Goal: Transaction & Acquisition: Obtain resource

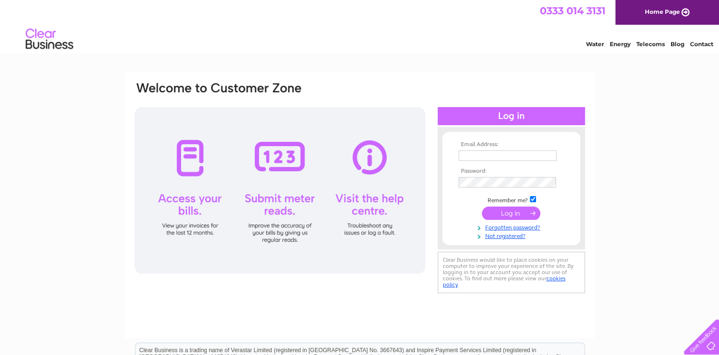
type input "[PERSON_NAME][EMAIL_ADDRESS][PERSON_NAME][DOMAIN_NAME]"
click at [498, 213] on input "submit" at bounding box center [511, 212] width 58 height 13
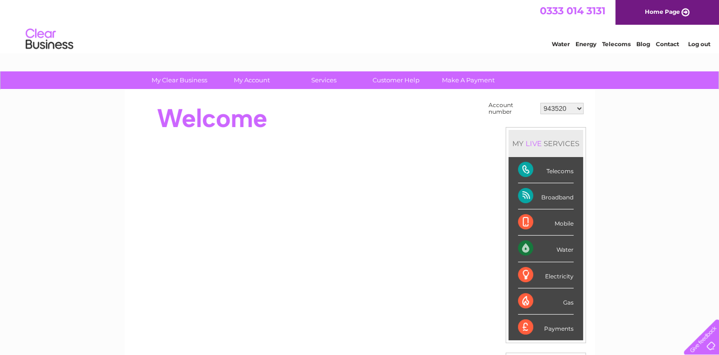
click at [579, 108] on select "943520 972901 30275358" at bounding box center [562, 108] width 43 height 11
select select "30275358"
click at [541, 103] on select "943520 972901 30275358" at bounding box center [562, 108] width 43 height 11
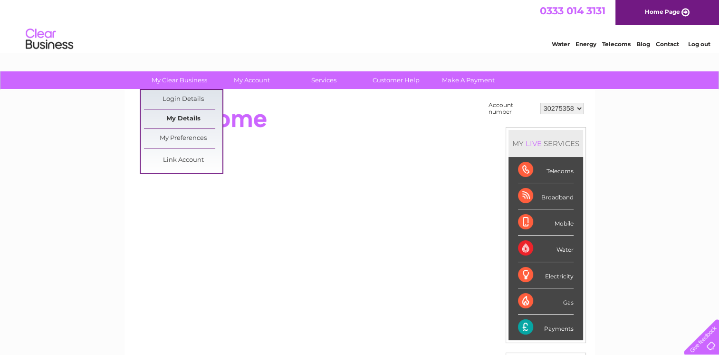
click at [186, 118] on link "My Details" at bounding box center [183, 118] width 78 height 19
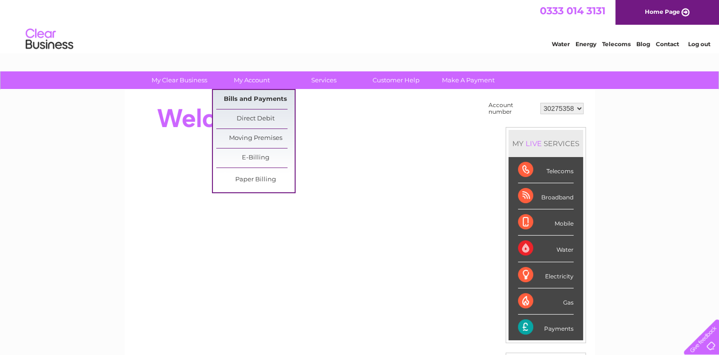
click at [252, 101] on link "Bills and Payments" at bounding box center [255, 99] width 78 height 19
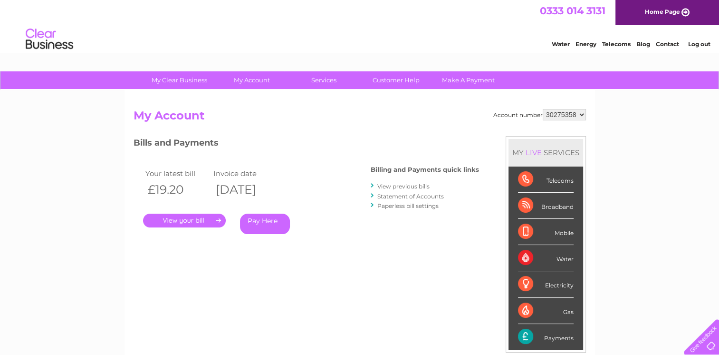
click at [386, 185] on link "View previous bills" at bounding box center [403, 186] width 52 height 7
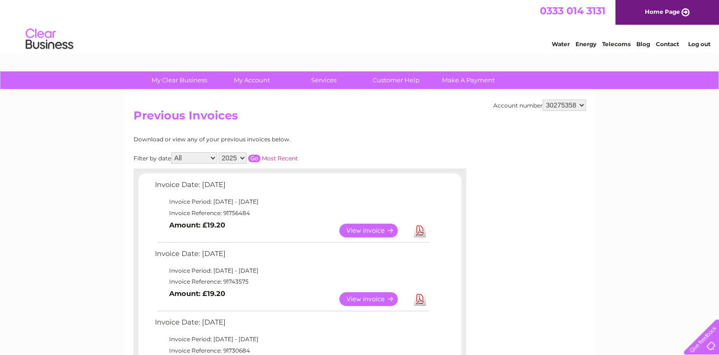
click at [364, 229] on link "View" at bounding box center [374, 230] width 70 height 14
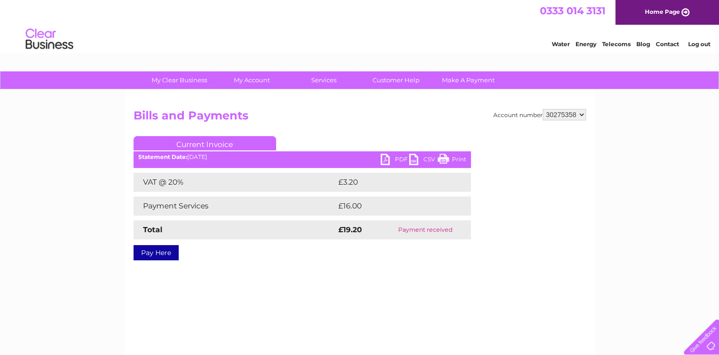
click at [386, 157] on link "PDF" at bounding box center [395, 161] width 29 height 14
click at [584, 115] on select "943520 972901 30275358" at bounding box center [564, 114] width 43 height 11
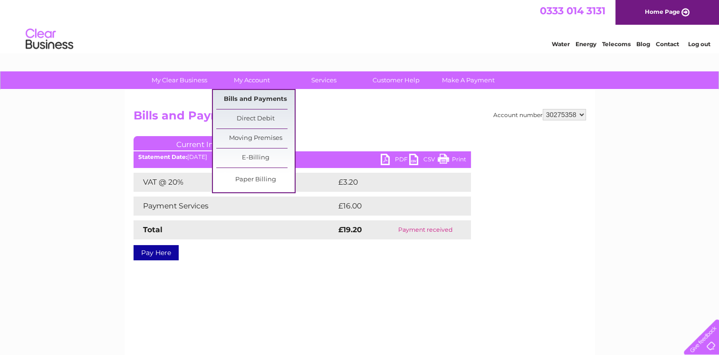
click at [247, 100] on link "Bills and Payments" at bounding box center [255, 99] width 78 height 19
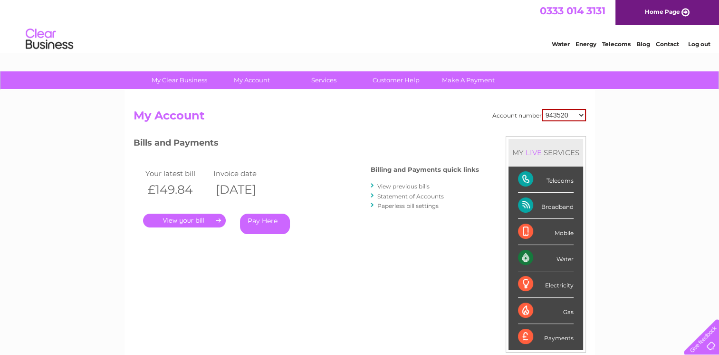
click at [408, 183] on link "View previous bills" at bounding box center [403, 186] width 52 height 7
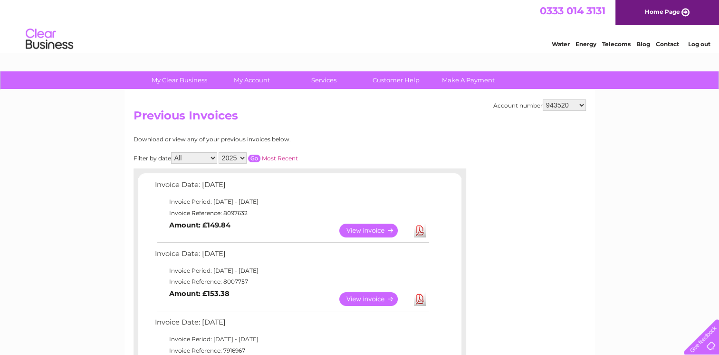
click at [243, 155] on select "2025 2024 2023 2022" at bounding box center [233, 157] width 28 height 11
select select "2024"
click at [220, 152] on select "2025 2024 2023 2022" at bounding box center [233, 157] width 28 height 11
click at [257, 158] on input "button" at bounding box center [254, 158] width 12 height 8
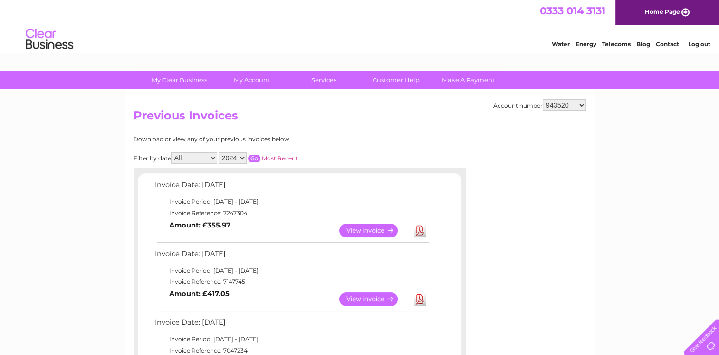
click at [582, 106] on select "943520 972901 30275358" at bounding box center [564, 104] width 43 height 11
select select "30275358"
click at [543, 99] on select "943520 972901 30275358" at bounding box center [564, 104] width 43 height 11
click at [241, 157] on select "2025 2024 2023" at bounding box center [233, 157] width 28 height 11
click at [220, 152] on select "2025 2024 2023" at bounding box center [233, 157] width 28 height 11
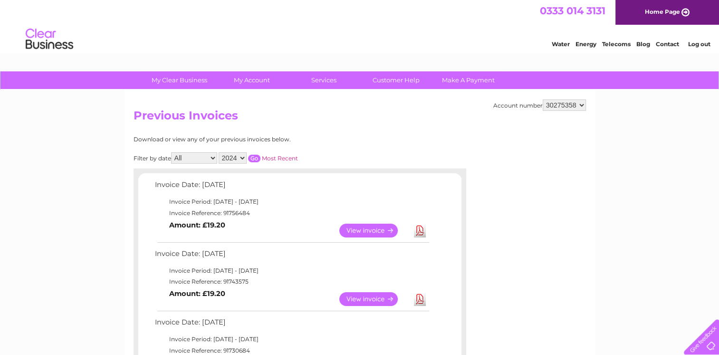
click at [252, 155] on input "button" at bounding box center [254, 158] width 12 height 8
click at [242, 158] on select "2025 2024 2023" at bounding box center [233, 157] width 28 height 11
select select "2023"
click at [220, 152] on select "2025 2024 2023" at bounding box center [233, 157] width 28 height 11
click at [255, 160] on input "button" at bounding box center [254, 158] width 12 height 8
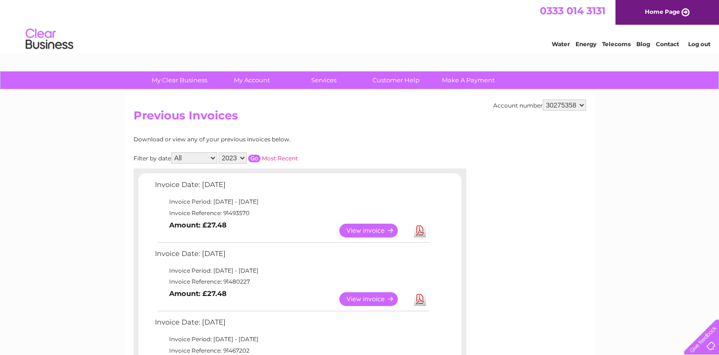
click at [254, 157] on input "button" at bounding box center [254, 158] width 12 height 8
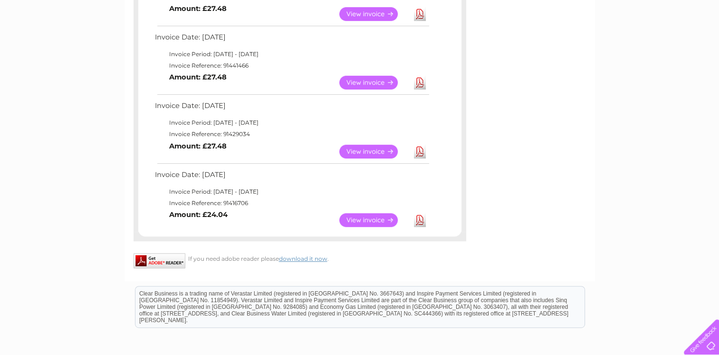
scroll to position [422, 0]
click at [387, 222] on link "View" at bounding box center [374, 220] width 70 height 14
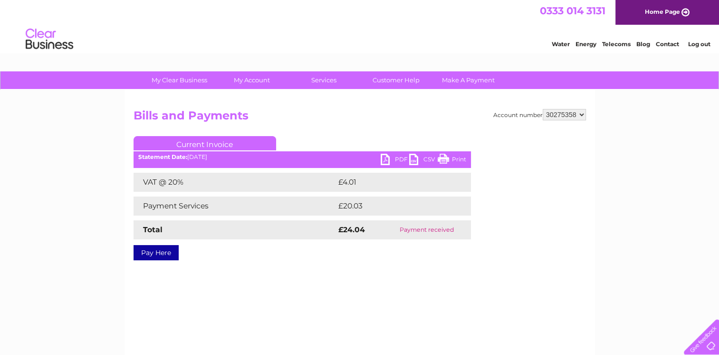
click at [385, 158] on link "PDF" at bounding box center [395, 161] width 29 height 14
click at [400, 298] on div "Account number 943520 972901 30275358 Bills and Payments Current Invoice PDF CS…" at bounding box center [360, 223] width 471 height 266
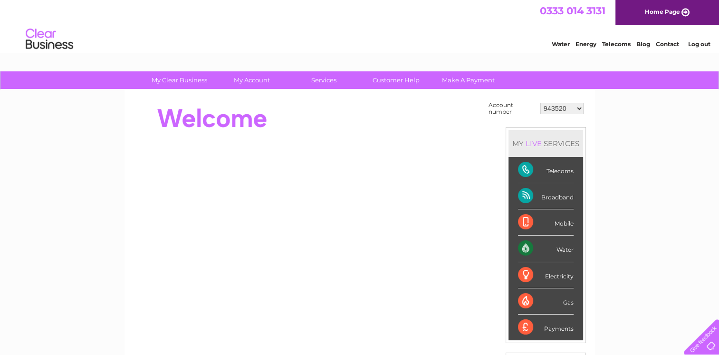
click at [582, 109] on select "943520 972901 30275358" at bounding box center [562, 108] width 43 height 11
select select "972901"
click at [541, 103] on select "943520 972901 30275358" at bounding box center [562, 108] width 43 height 11
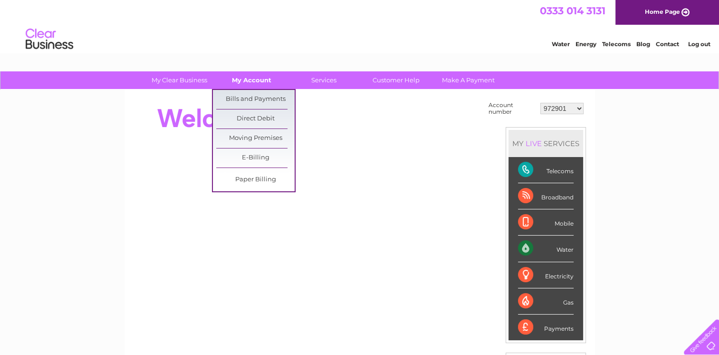
click at [250, 85] on link "My Account" at bounding box center [251, 80] width 78 height 18
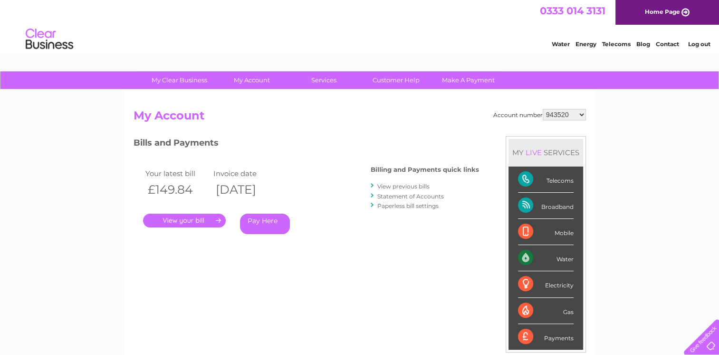
click at [559, 111] on select "943520 972901 30275358" at bounding box center [564, 114] width 43 height 11
select select "30275358"
click at [543, 109] on select "943520 972901 30275358" at bounding box center [564, 114] width 43 height 11
click at [559, 115] on select "943520 972901 30275358" at bounding box center [564, 114] width 43 height 11
select select "972901"
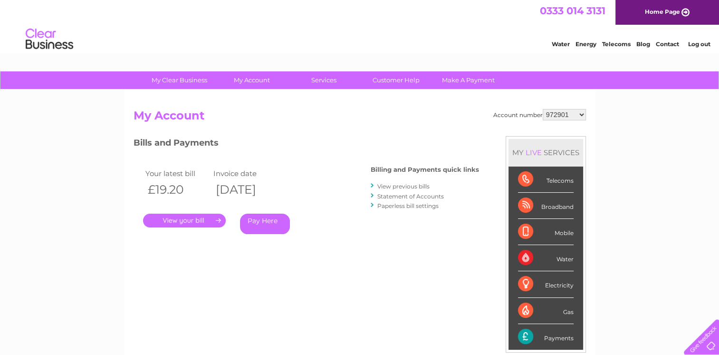
click at [543, 109] on select "943520 972901 30275358" at bounding box center [564, 114] width 43 height 11
click at [402, 186] on link "View previous bills" at bounding box center [403, 186] width 52 height 7
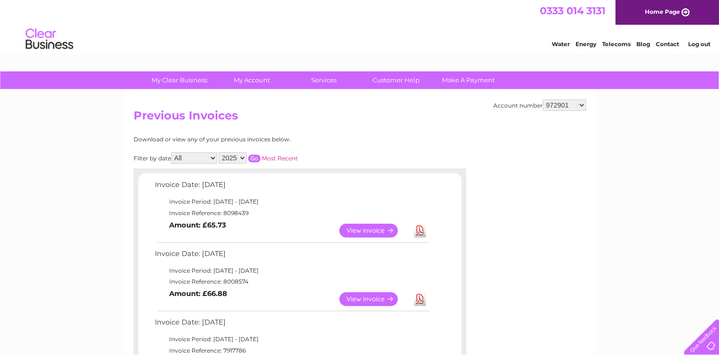
click at [352, 228] on link "View" at bounding box center [374, 230] width 70 height 14
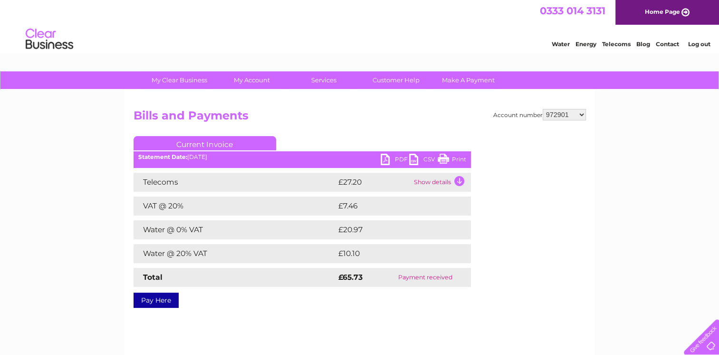
click at [584, 112] on select "943520 972901 30275358" at bounding box center [564, 114] width 43 height 11
click at [387, 160] on link "PDF" at bounding box center [395, 161] width 29 height 14
click at [578, 111] on select "943520 972901 30275358" at bounding box center [564, 114] width 43 height 11
select select "30275358"
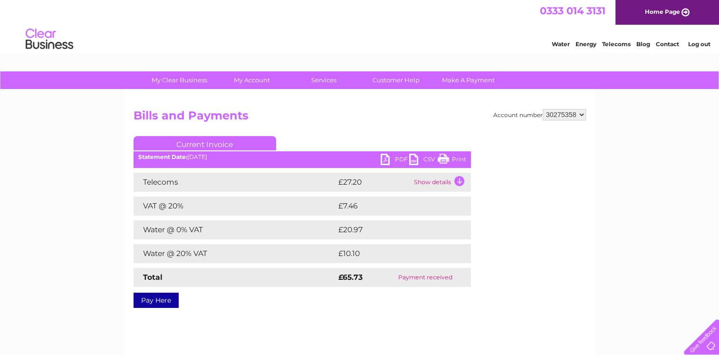
click at [543, 109] on select "943520 972901 30275358" at bounding box center [564, 114] width 43 height 11
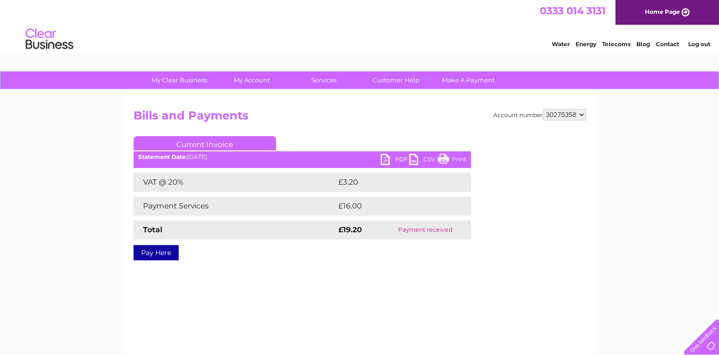
click at [386, 158] on link "PDF" at bounding box center [395, 161] width 29 height 14
click at [515, 261] on div "Account number 943520 972901 30275358 Bills and Payments Current Invoice PDF CS…" at bounding box center [360, 223] width 471 height 266
click at [386, 156] on link "PDF" at bounding box center [395, 161] width 29 height 14
